Goal: Find specific page/section

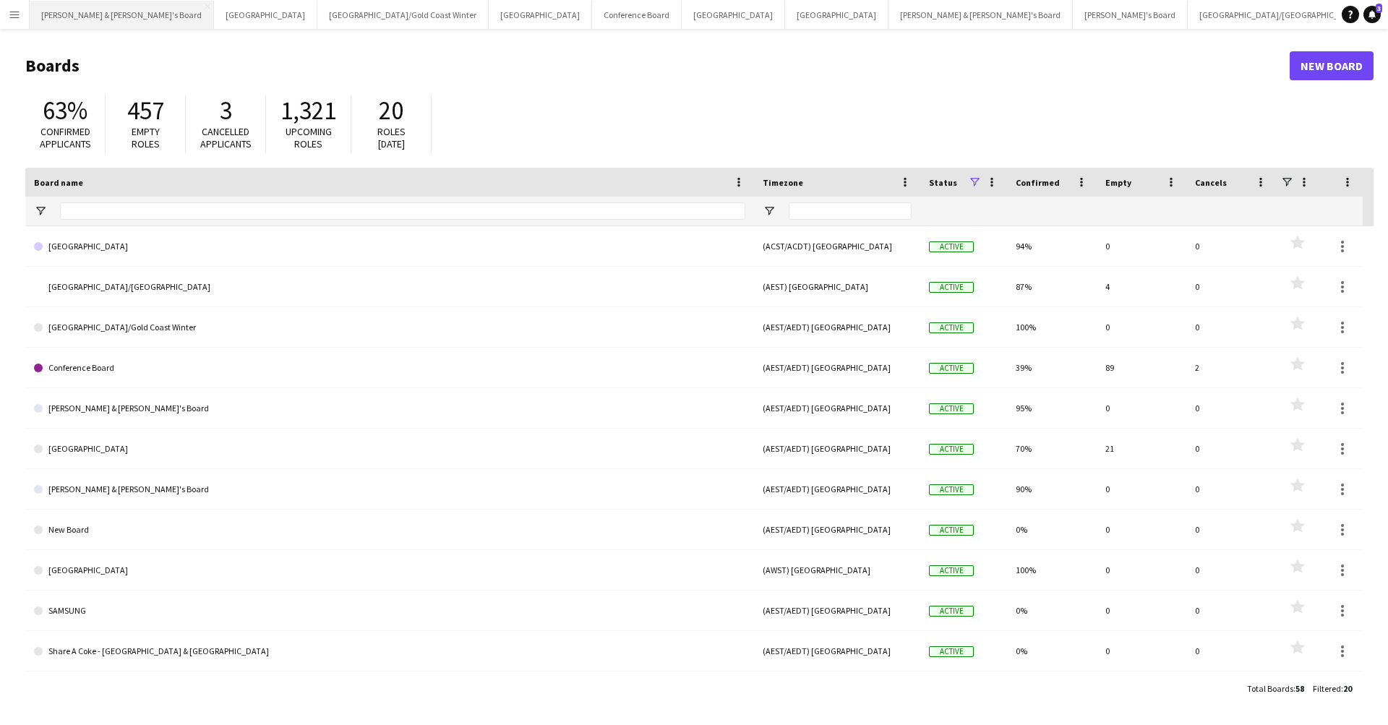
click at [106, 15] on button "[PERSON_NAME] & [PERSON_NAME]'s Board Close" at bounding box center [122, 15] width 184 height 28
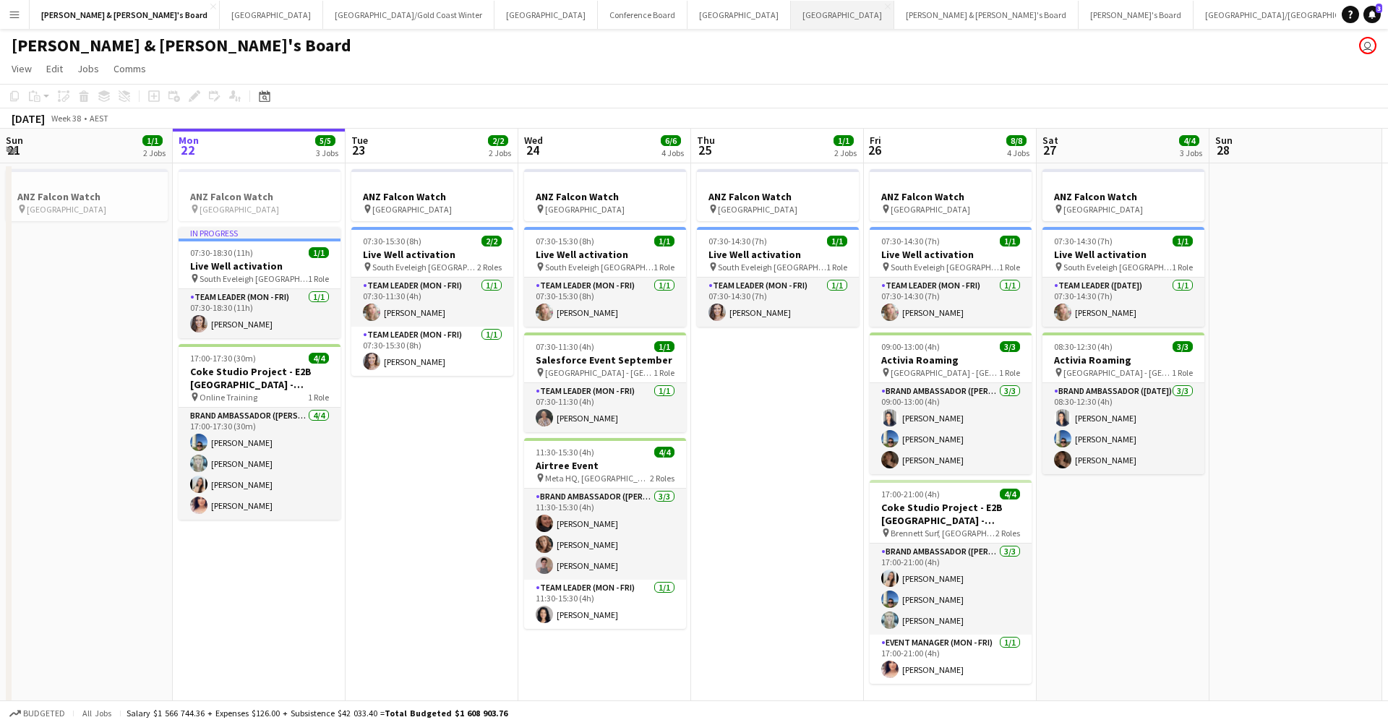
click at [791, 14] on button "Adelaide Close" at bounding box center [842, 15] width 103 height 28
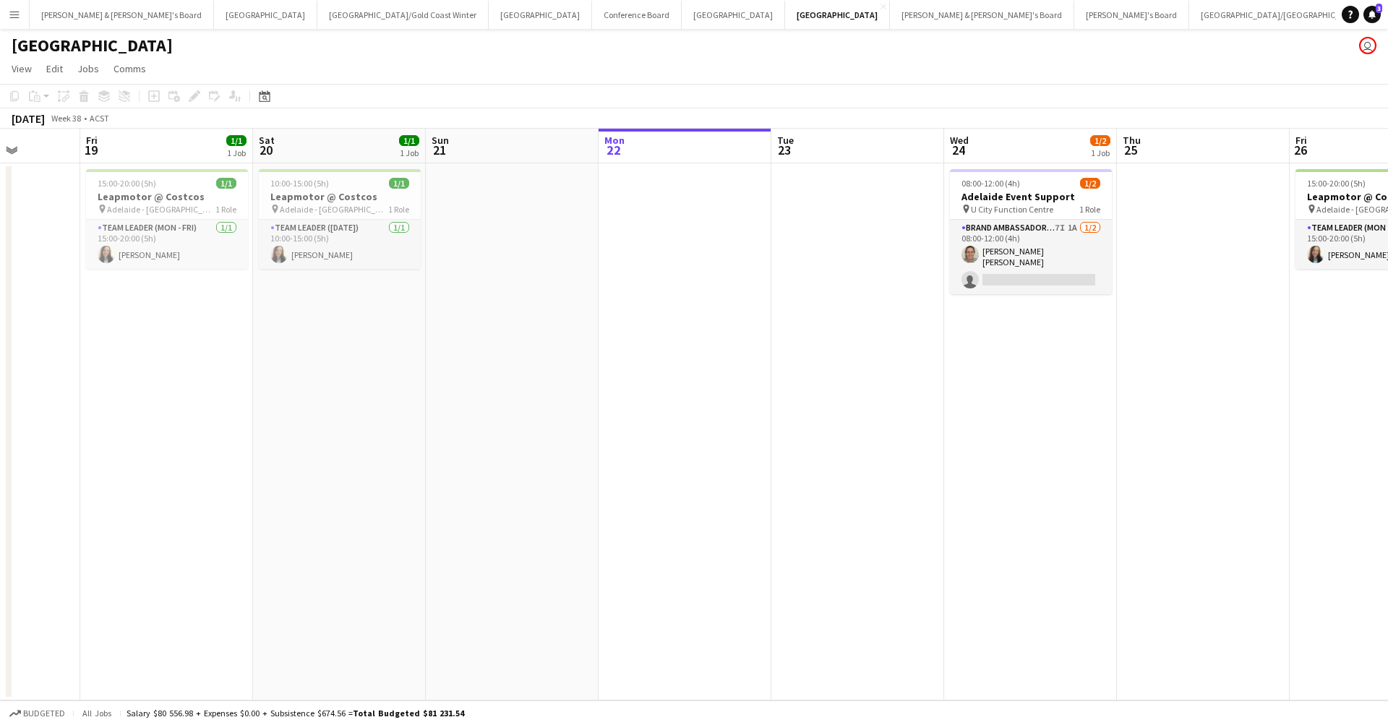
scroll to position [0, 431]
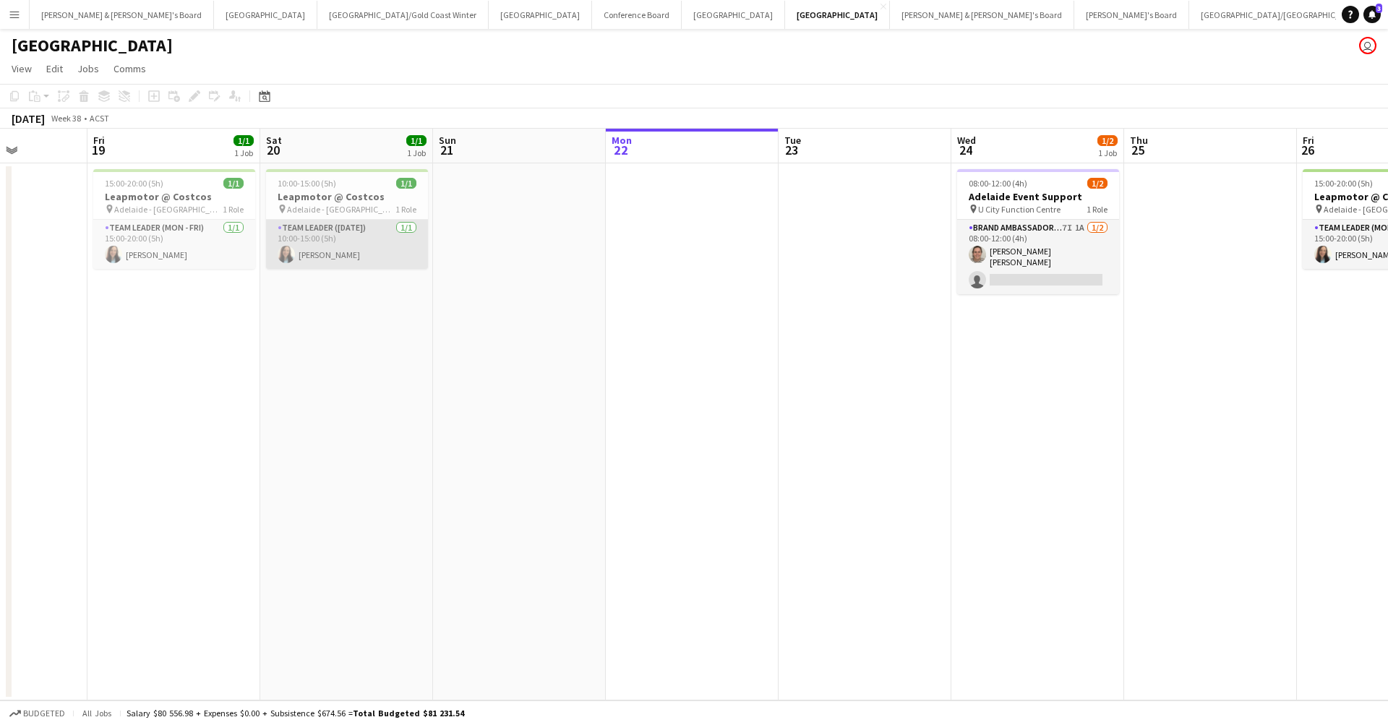
click at [337, 254] on app-card-role "Team Leader ([DATE]) [DATE] 10:00-15:00 (5h) [PERSON_NAME]" at bounding box center [347, 244] width 162 height 49
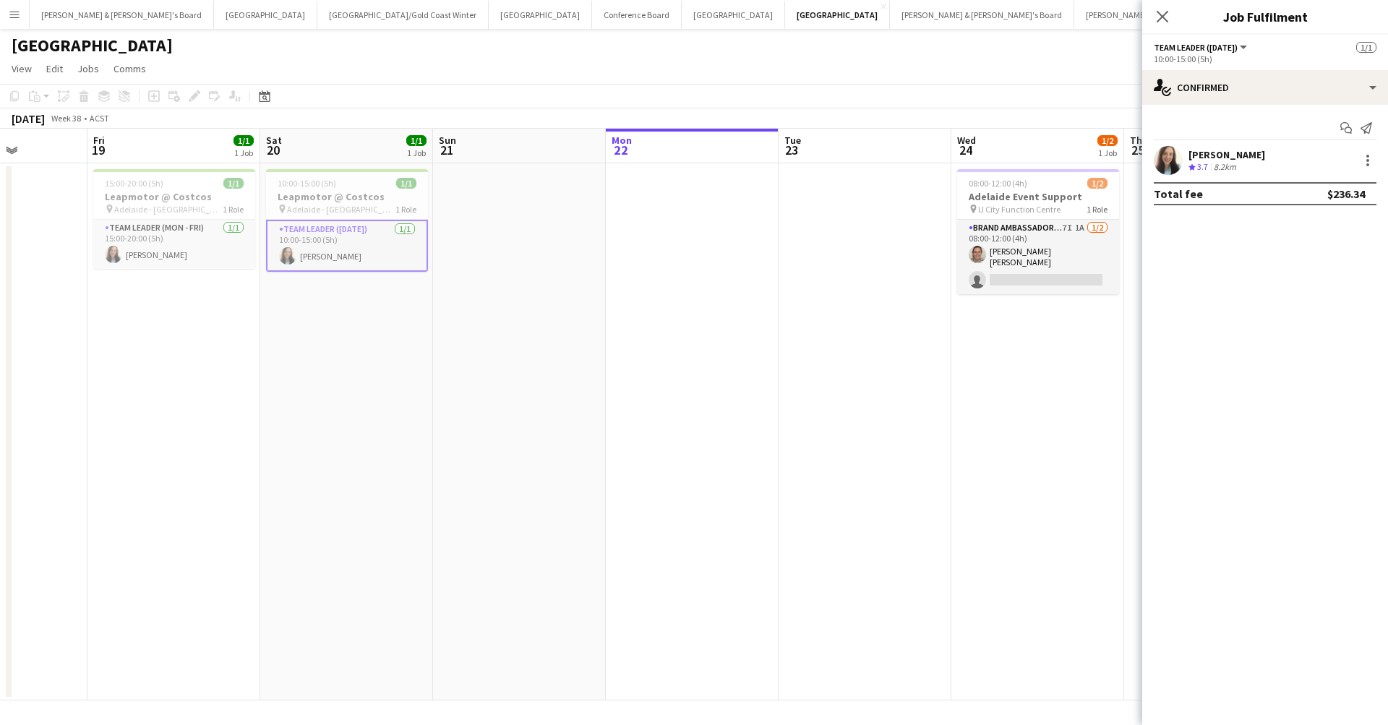
click at [1062, 162] on div "Crew rating 3.7" at bounding box center [1199, 167] width 22 height 12
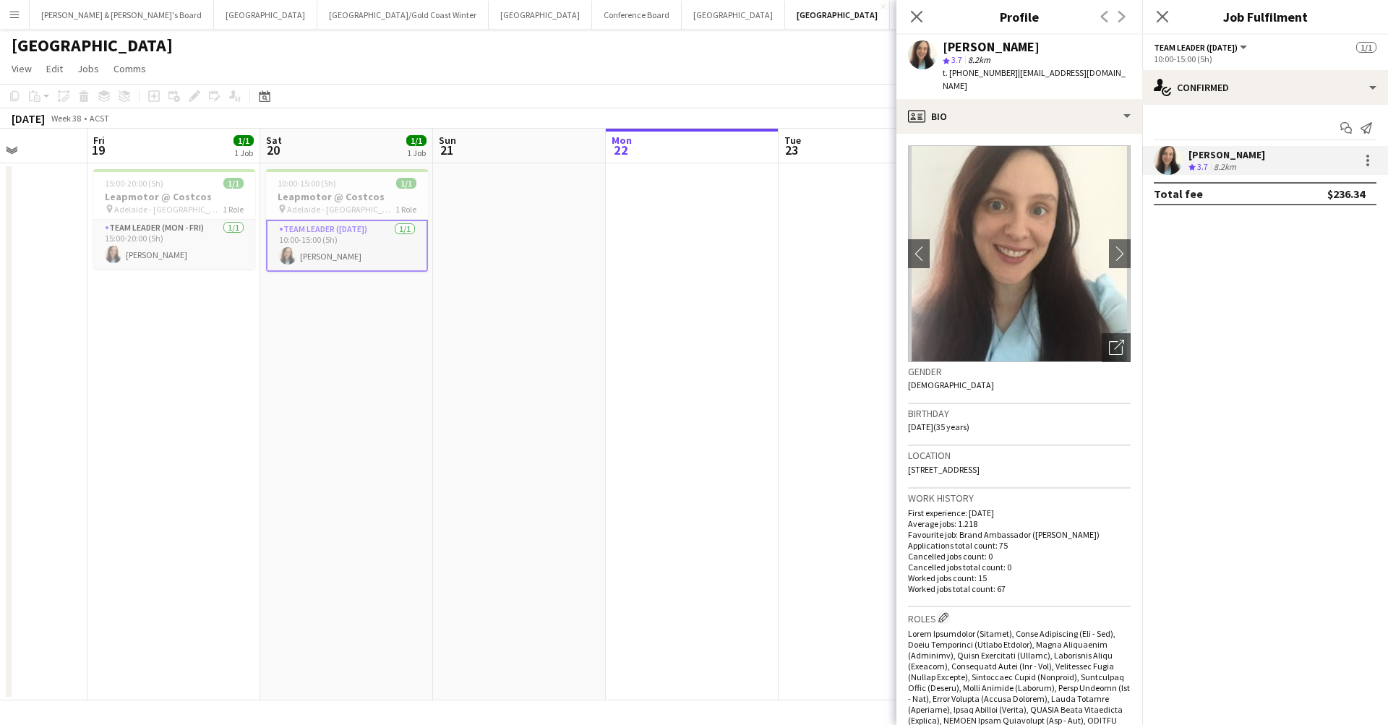
click at [265, 380] on app-date-cell "10:00-15:00 (5h) 1/1 Leapmotor @ Costcos pin Adelaide - SA 1 Role Team Leader (…" at bounding box center [346, 431] width 173 height 537
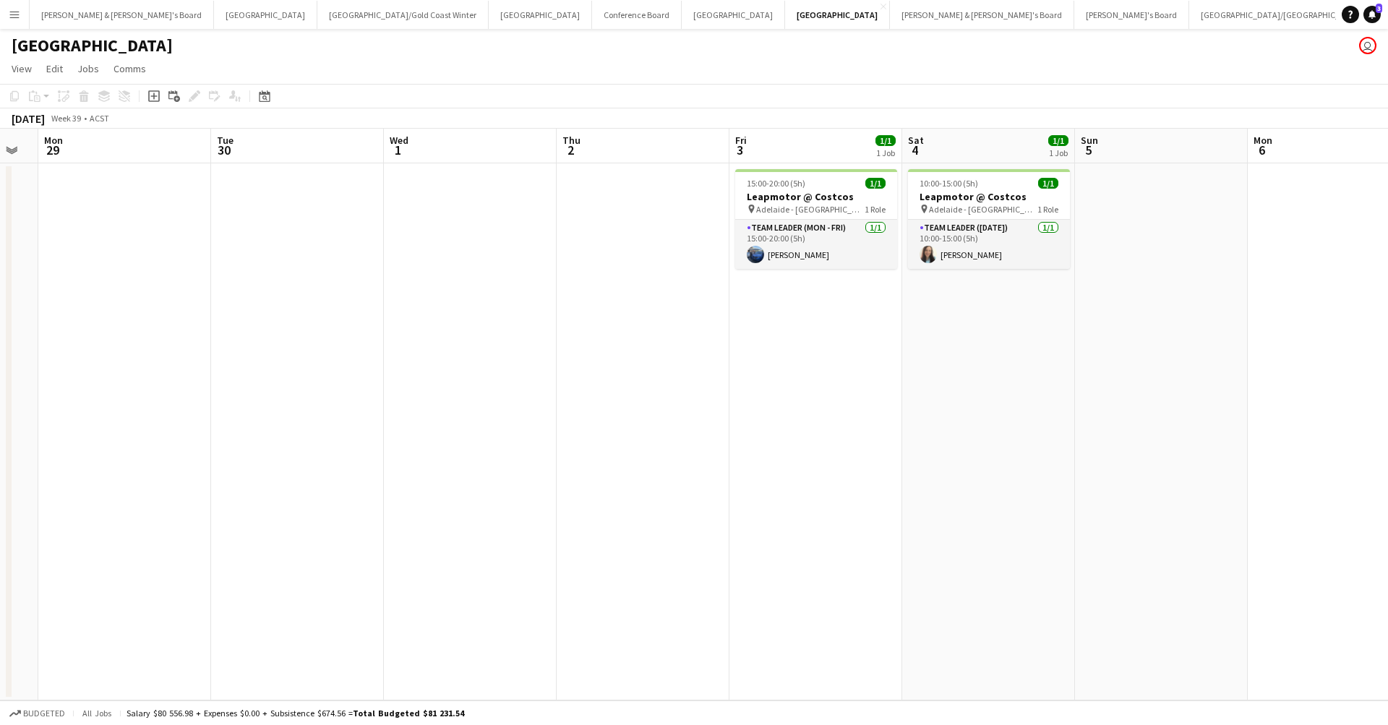
scroll to position [0, 297]
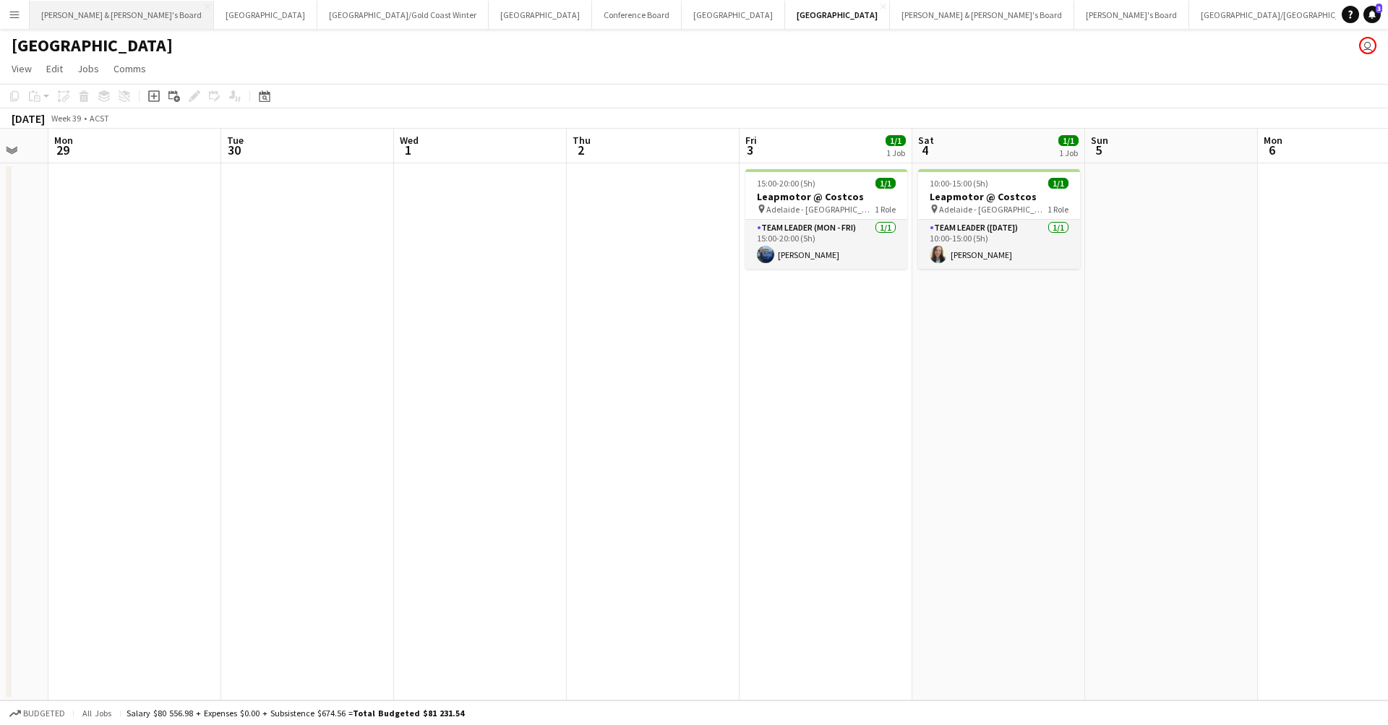
click at [104, 20] on button "[PERSON_NAME] & [PERSON_NAME]'s Board Close" at bounding box center [122, 15] width 184 height 28
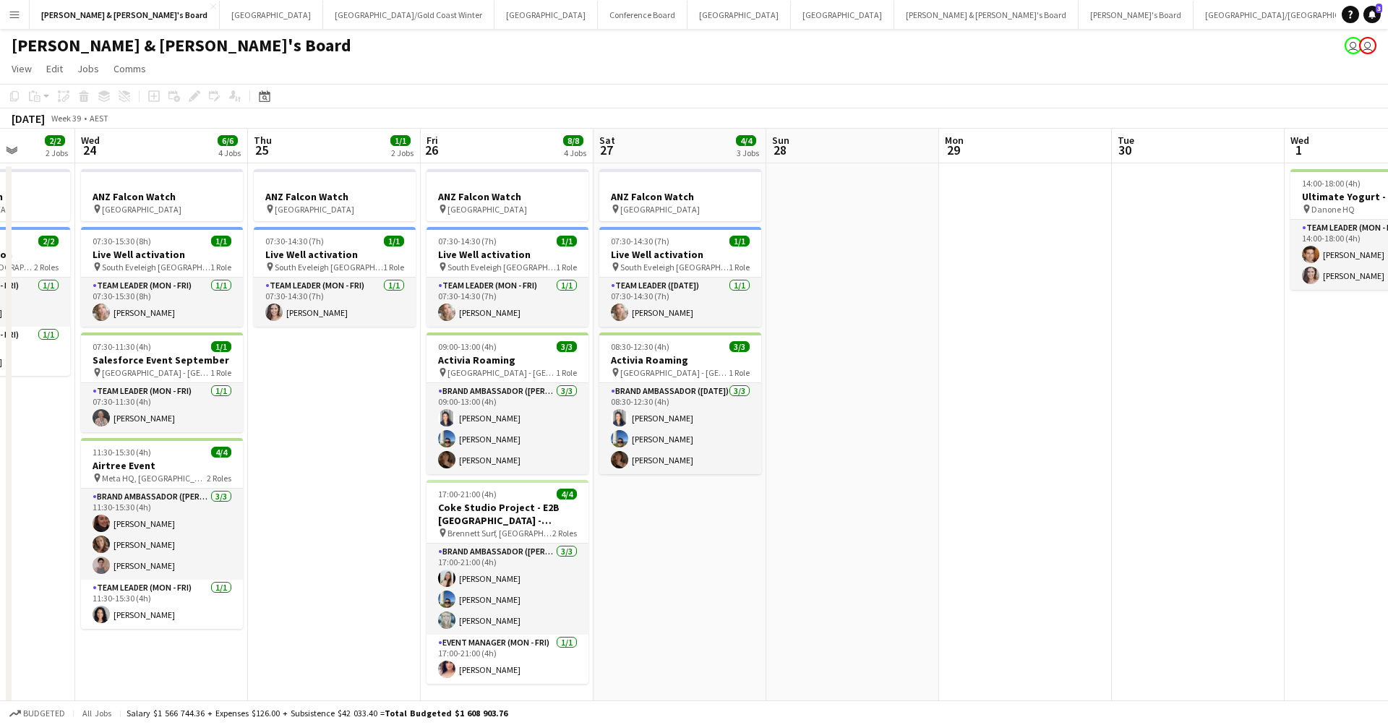
scroll to position [0, 444]
click at [687, 17] on button "Melbourne Close" at bounding box center [738, 15] width 103 height 28
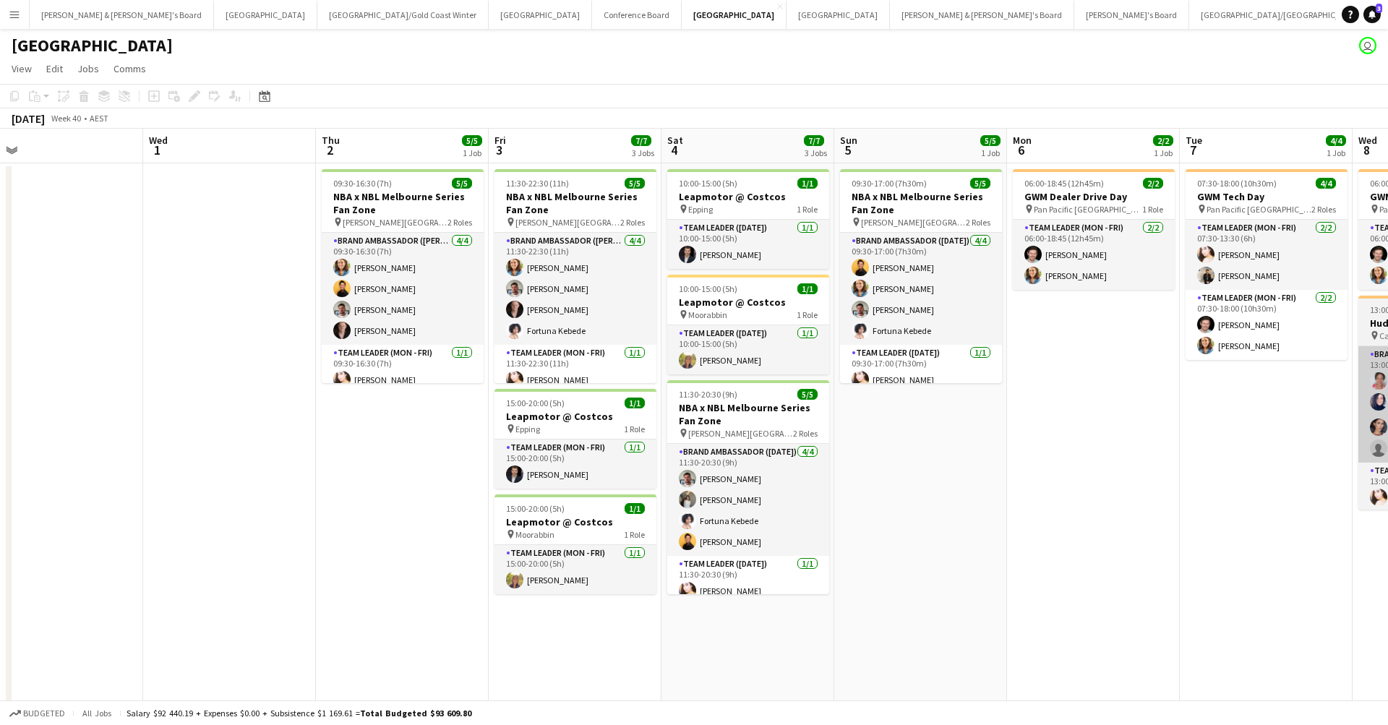
scroll to position [0, 374]
click at [1062, 14] on button "[GEOGRAPHIC_DATA]/[GEOGRAPHIC_DATA] Close" at bounding box center [1282, 15] width 186 height 28
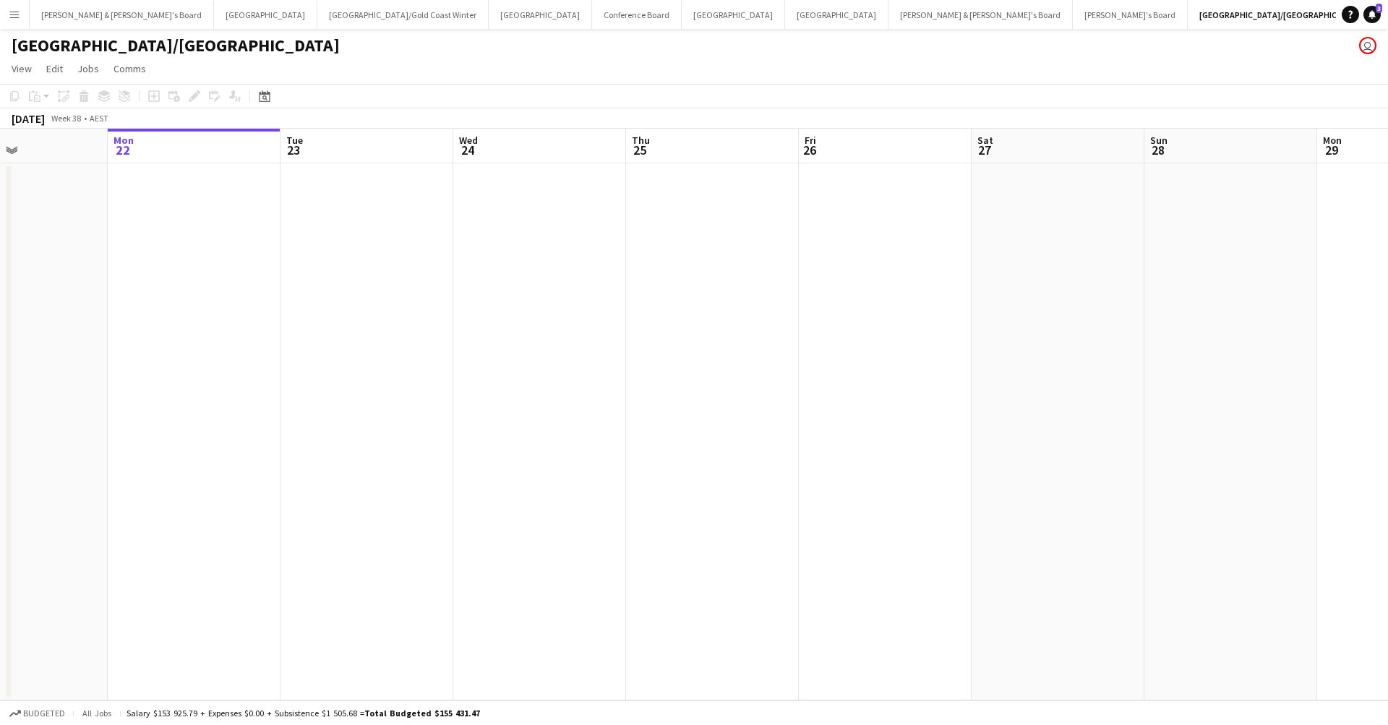
scroll to position [0, 418]
